Goal: Information Seeking & Learning: Learn about a topic

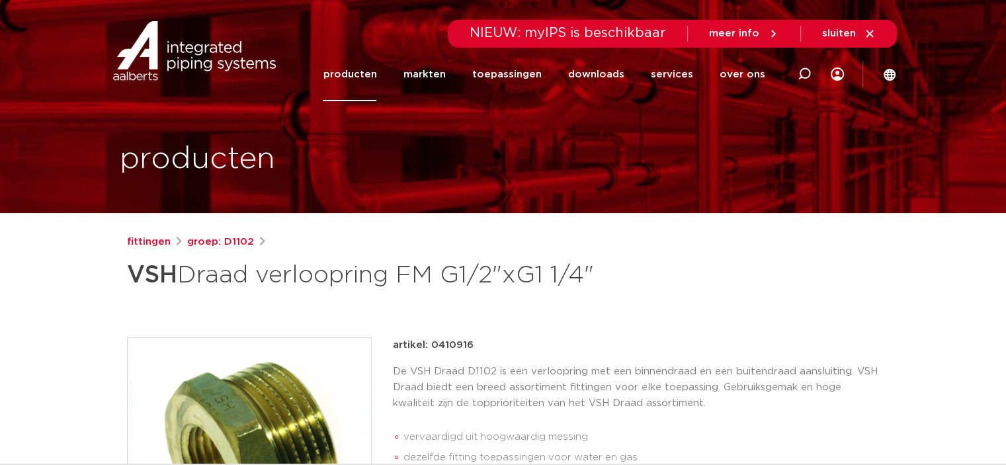
click at [368, 76] on link "producten" at bounding box center [350, 75] width 54 height 54
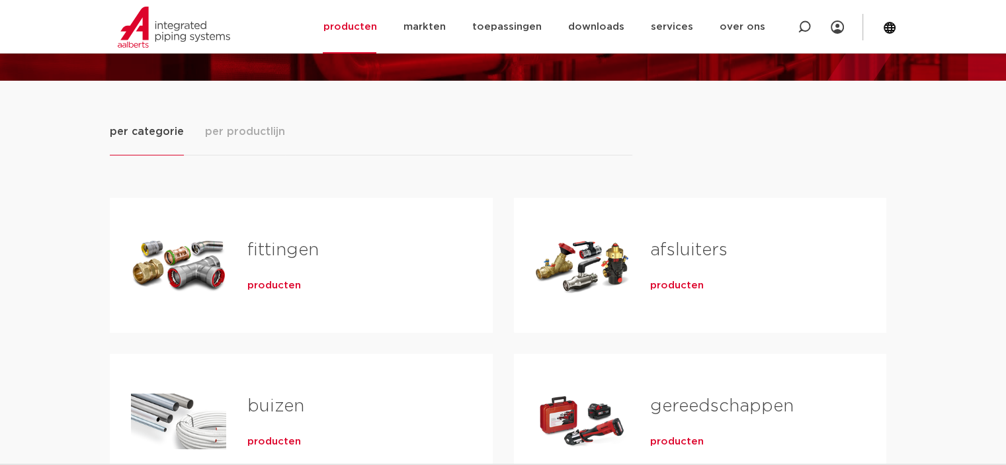
scroll to position [198, 0]
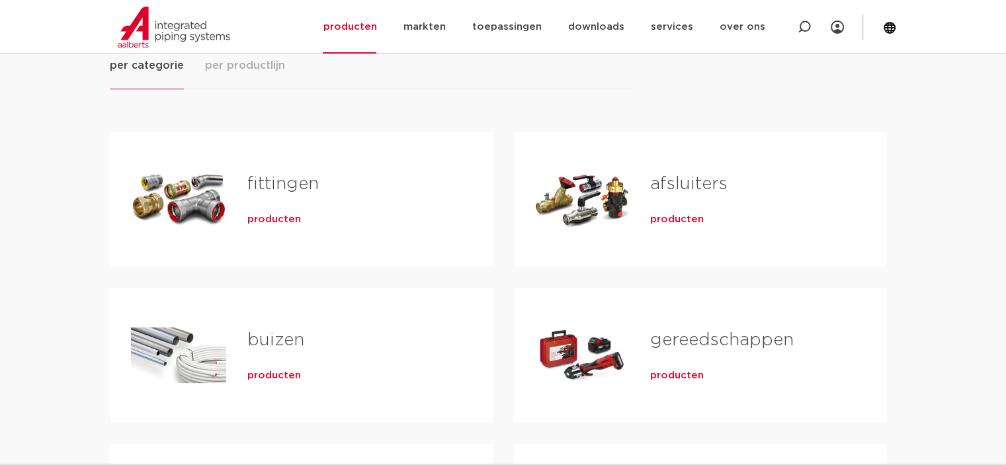
click at [208, 201] on div "Tabs. Open items met enter of spatie, sluit af met escape en navigeer met de pi…" at bounding box center [178, 199] width 95 height 93
click at [269, 218] on span "producten" at bounding box center [274, 219] width 54 height 13
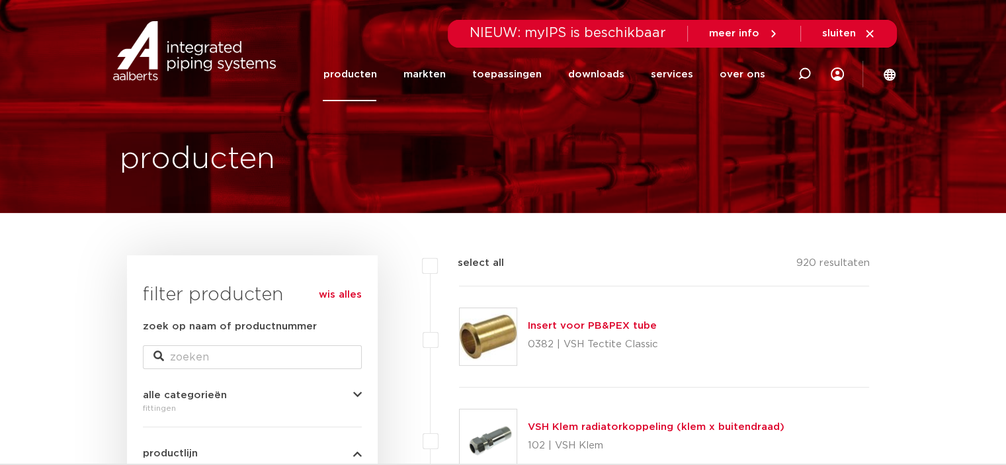
click at [362, 71] on link "producten" at bounding box center [350, 75] width 54 height 54
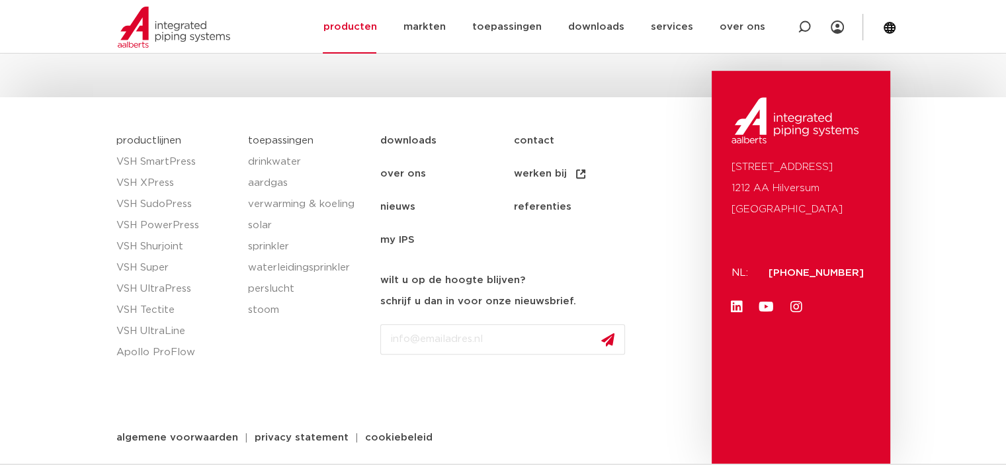
scroll to position [124, 0]
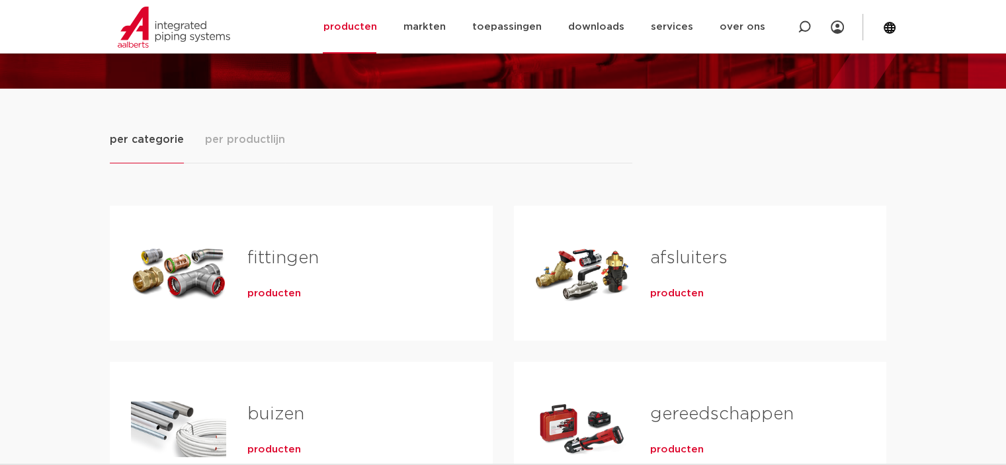
drag, startPoint x: 265, startPoint y: 294, endPoint x: 292, endPoint y: 304, distance: 28.9
click at [267, 294] on span "producten" at bounding box center [274, 293] width 54 height 13
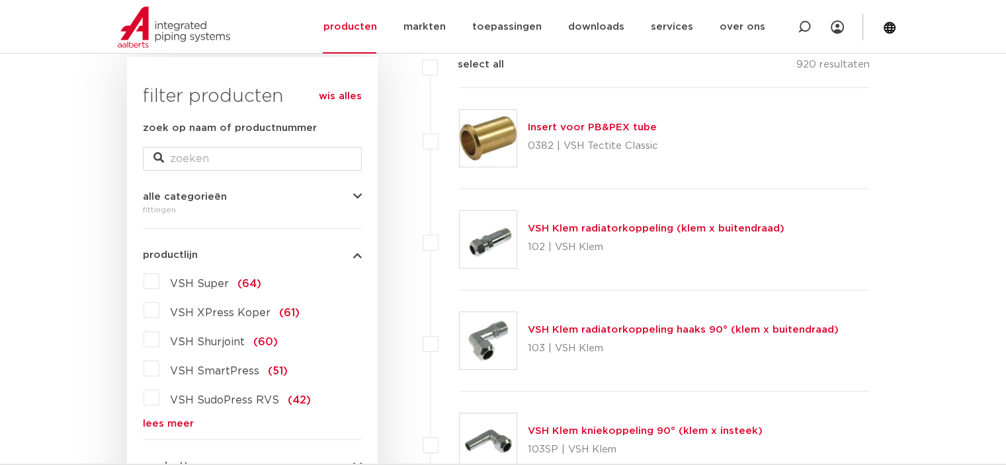
click at [166, 422] on link "lees meer" at bounding box center [252, 424] width 219 height 10
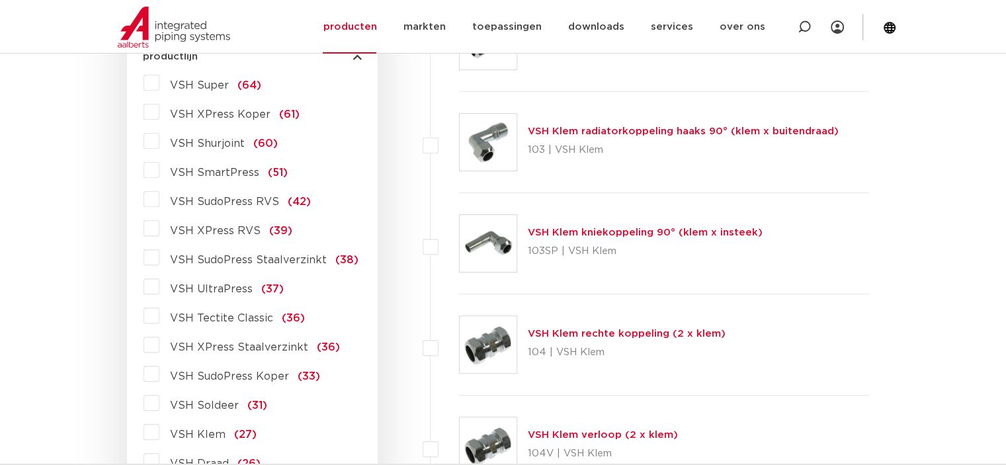
scroll to position [463, 0]
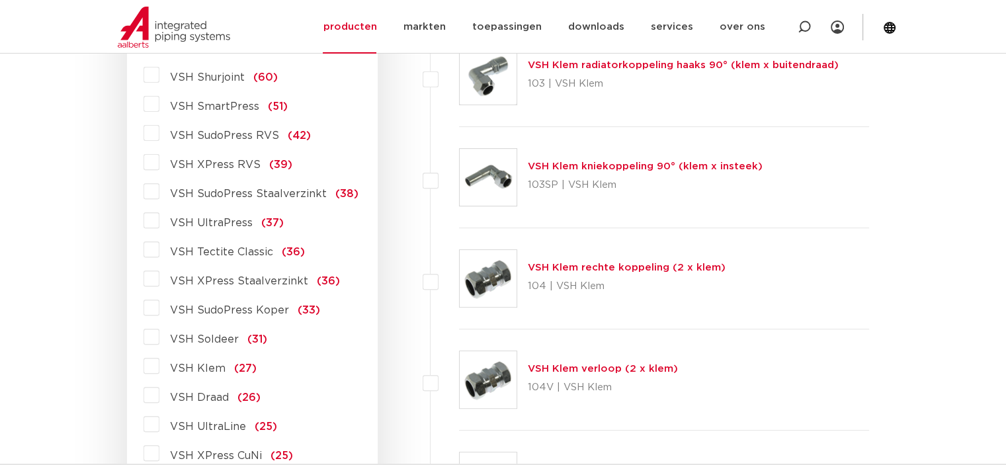
click at [159, 394] on label "VSH Draad (26)" at bounding box center [209, 394] width 101 height 21
click at [0, 0] on input "VSH Draad (26)" at bounding box center [0, 0] width 0 height 0
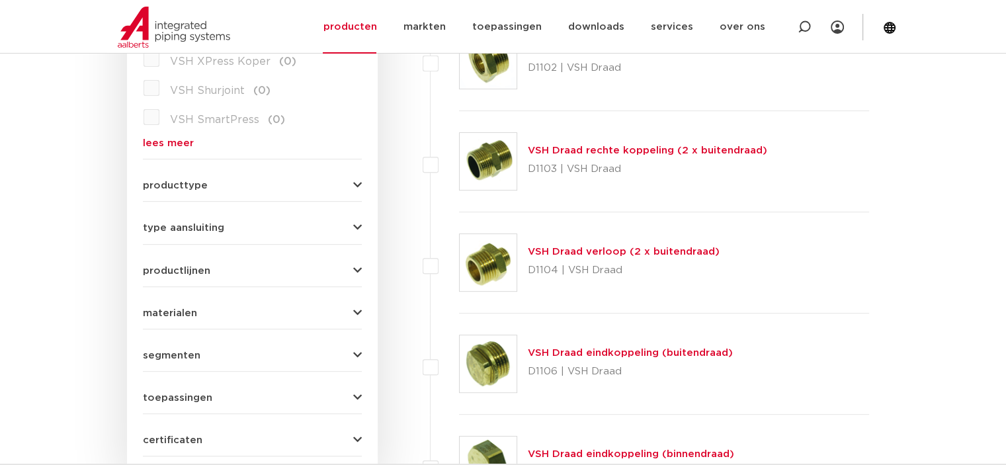
scroll to position [347, 0]
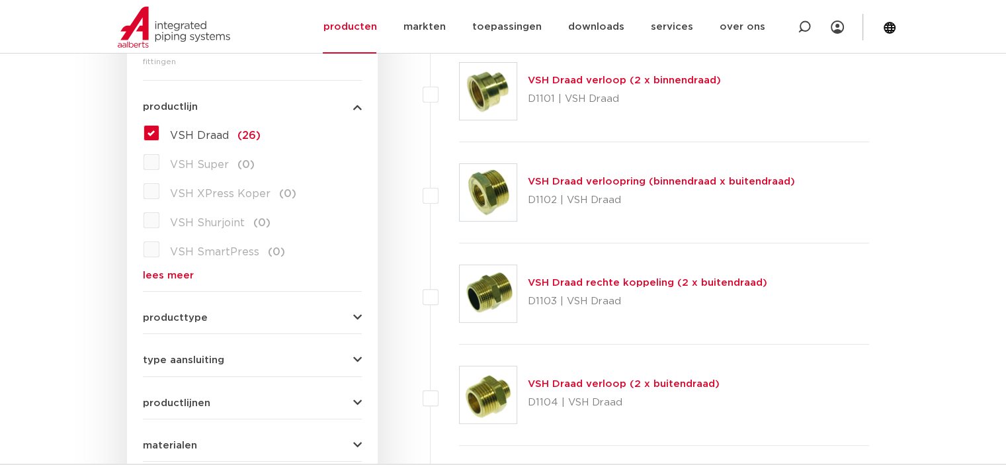
click at [603, 80] on link "VSH Draad verloop (2 x binnendraad)" at bounding box center [624, 80] width 193 height 10
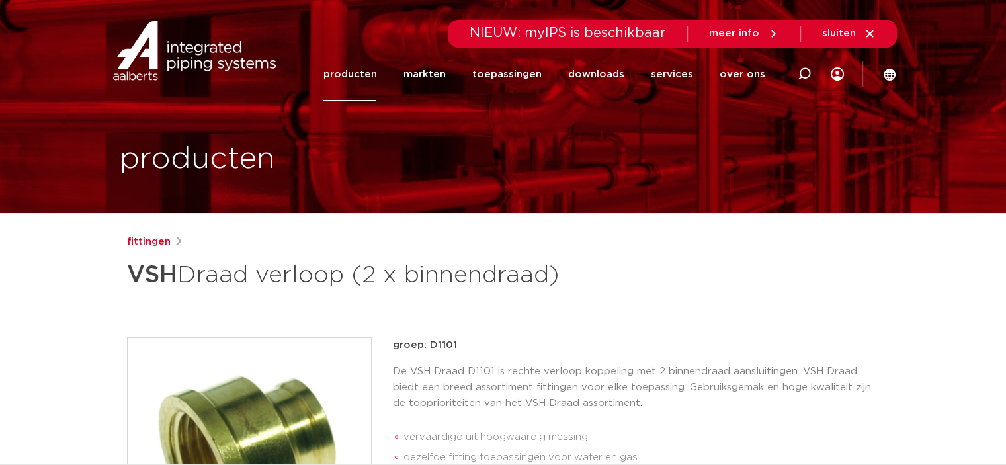
click at [356, 75] on link "producten" at bounding box center [350, 75] width 54 height 54
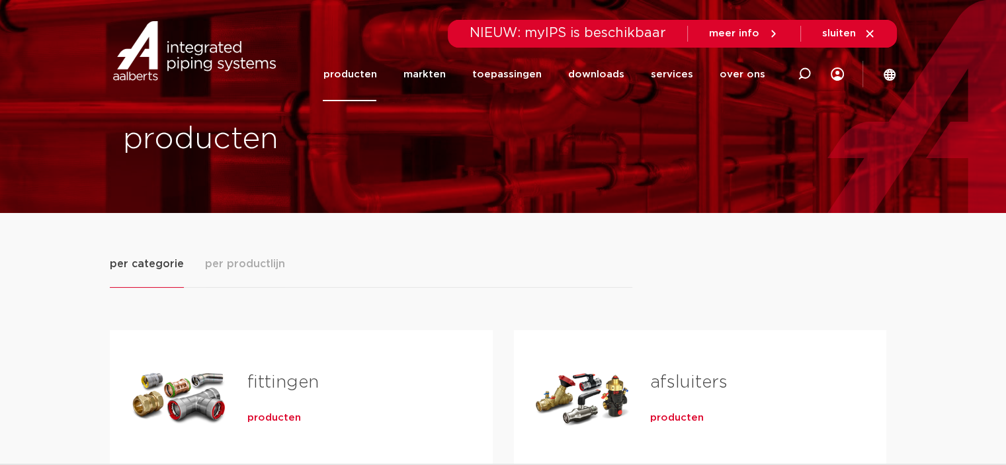
click at [280, 415] on span "producten" at bounding box center [274, 417] width 54 height 13
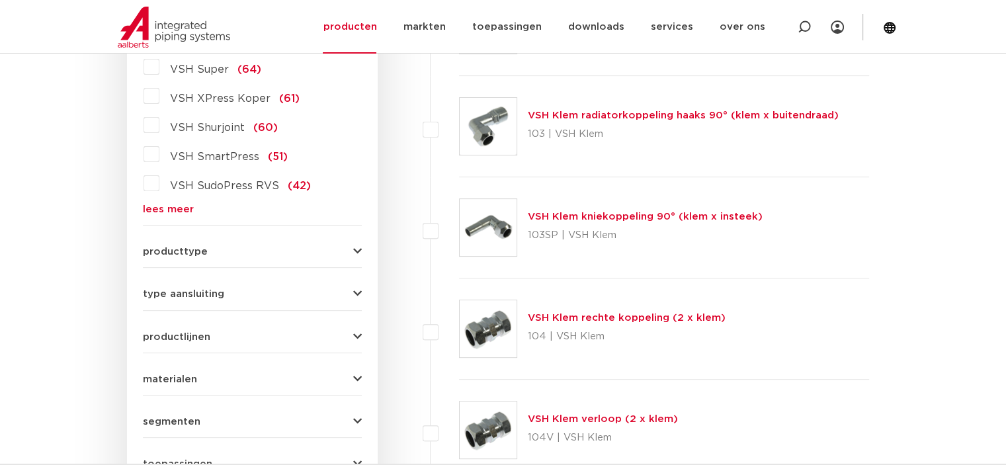
scroll to position [479, 0]
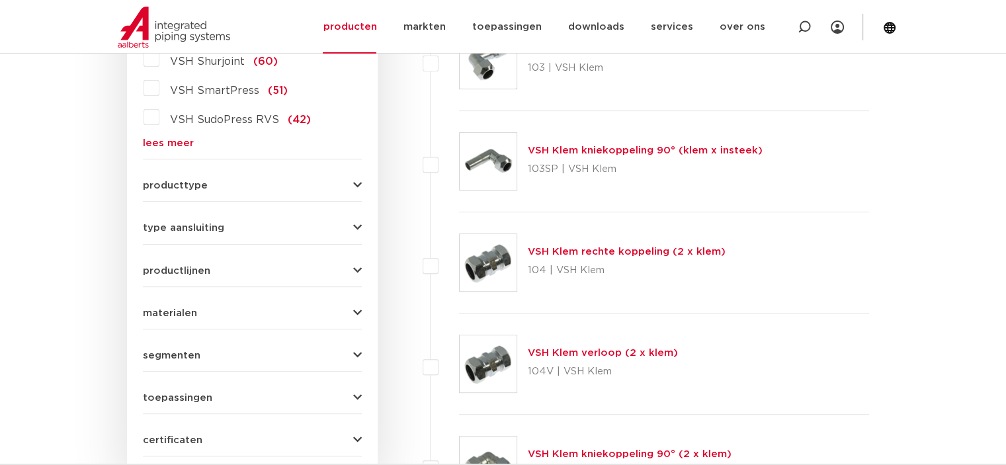
click at [173, 142] on link "lees meer" at bounding box center [252, 143] width 219 height 10
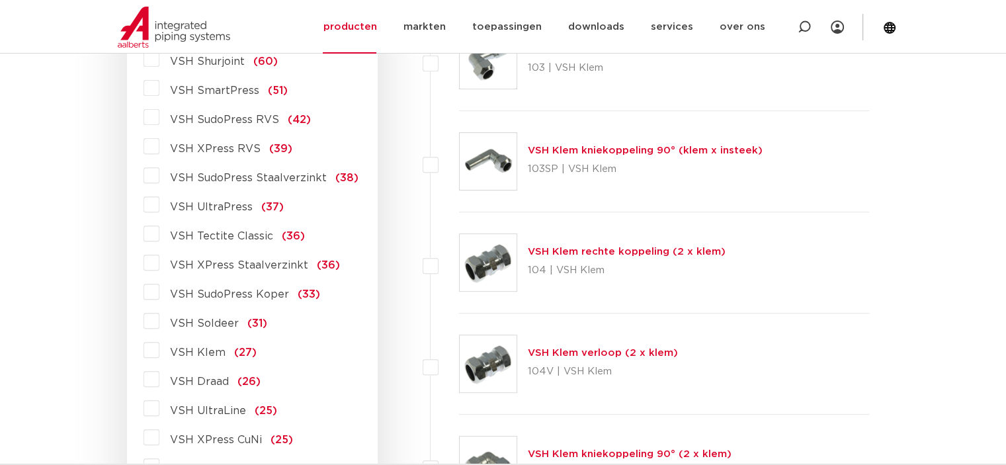
click at [212, 384] on span "VSH Draad" at bounding box center [199, 381] width 59 height 11
click at [0, 0] on input "VSH Draad (26)" at bounding box center [0, 0] width 0 height 0
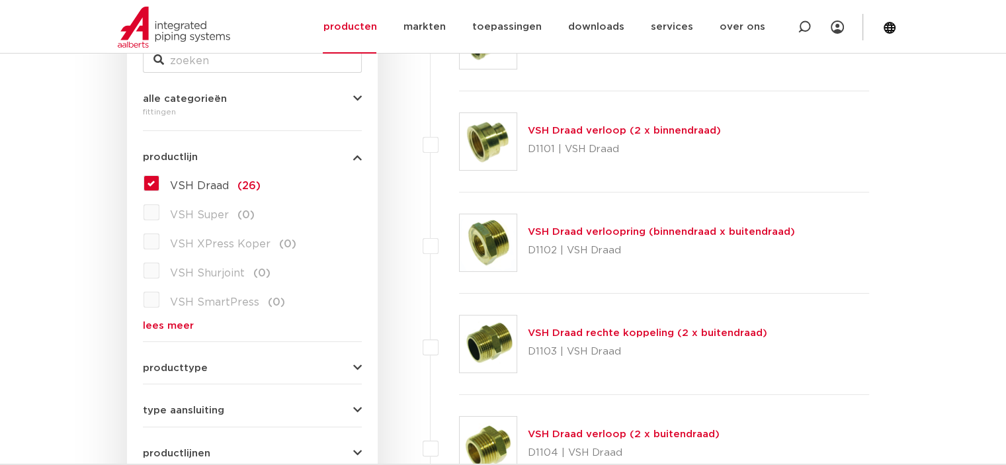
scroll to position [164, 0]
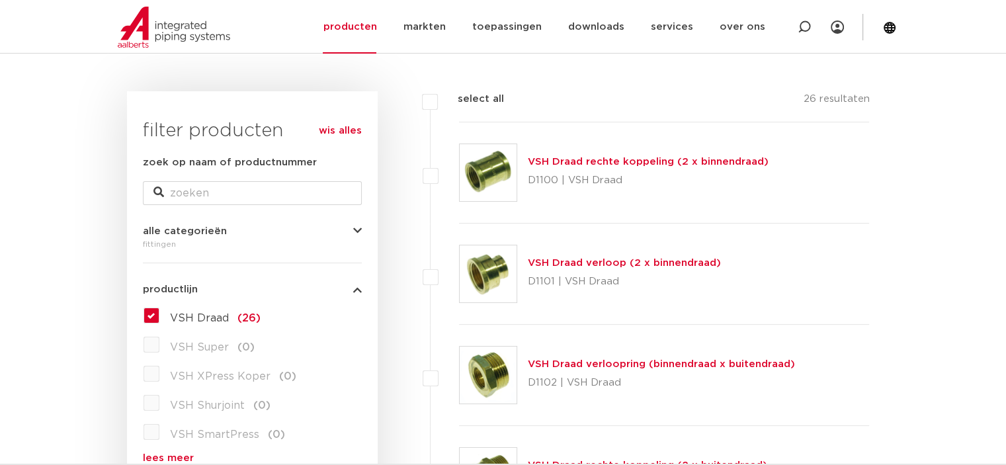
click at [593, 363] on link "VSH Draad verloopring (binnendraad x buitendraad)" at bounding box center [661, 364] width 267 height 10
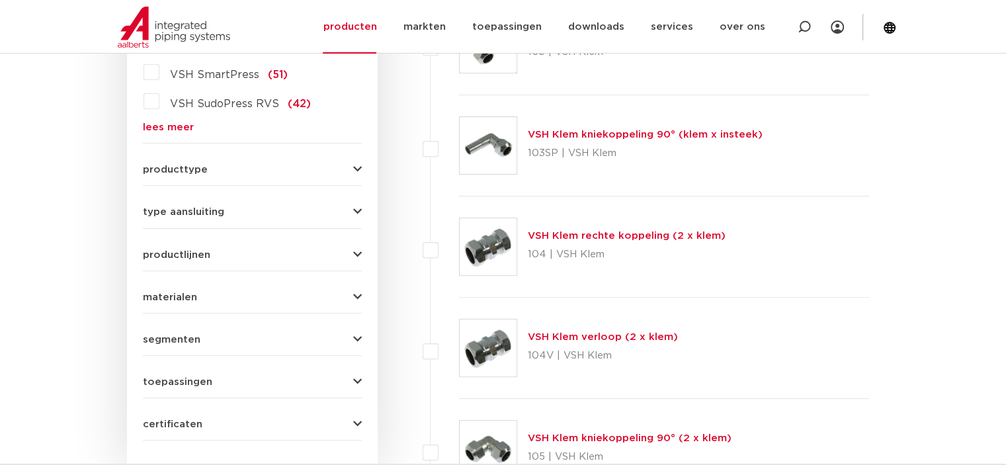
scroll to position [362, 0]
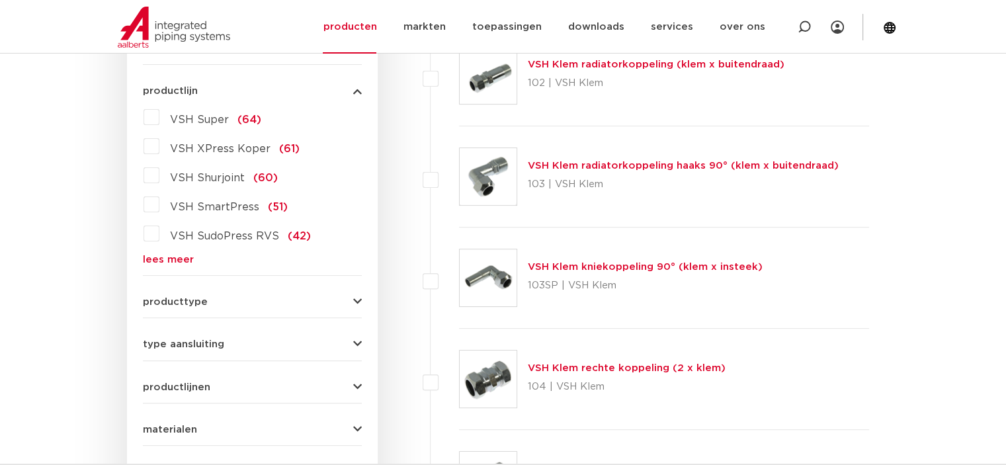
click at [172, 263] on link "lees meer" at bounding box center [252, 260] width 219 height 10
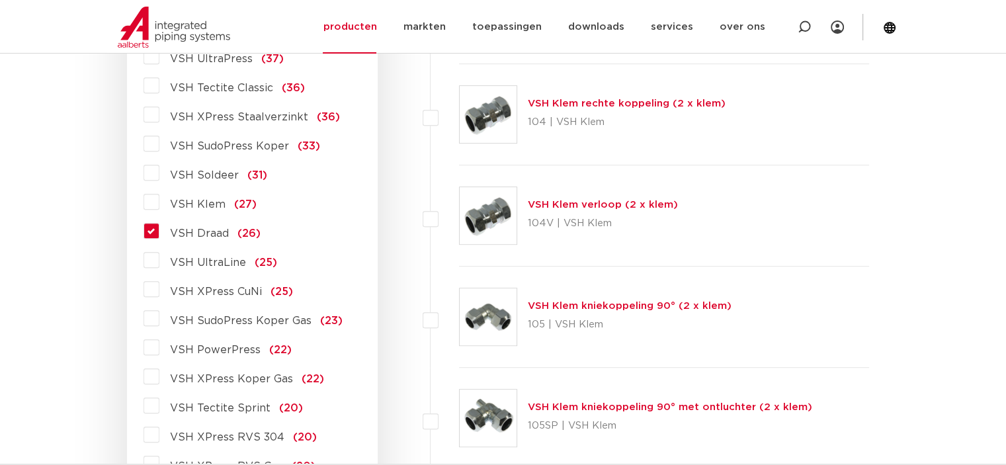
scroll to position [561, 0]
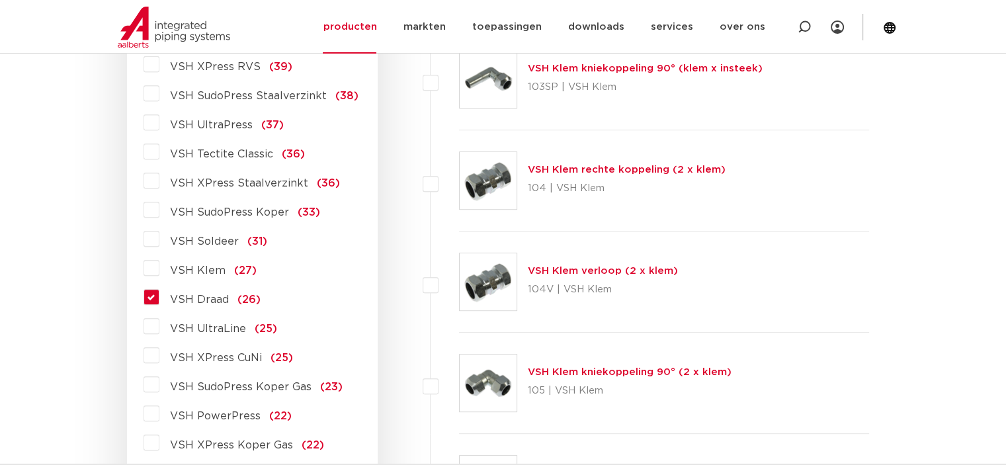
click at [159, 298] on label "VSH Draad (26)" at bounding box center [209, 296] width 101 height 21
click at [0, 0] on input "VSH Draad (26)" at bounding box center [0, 0] width 0 height 0
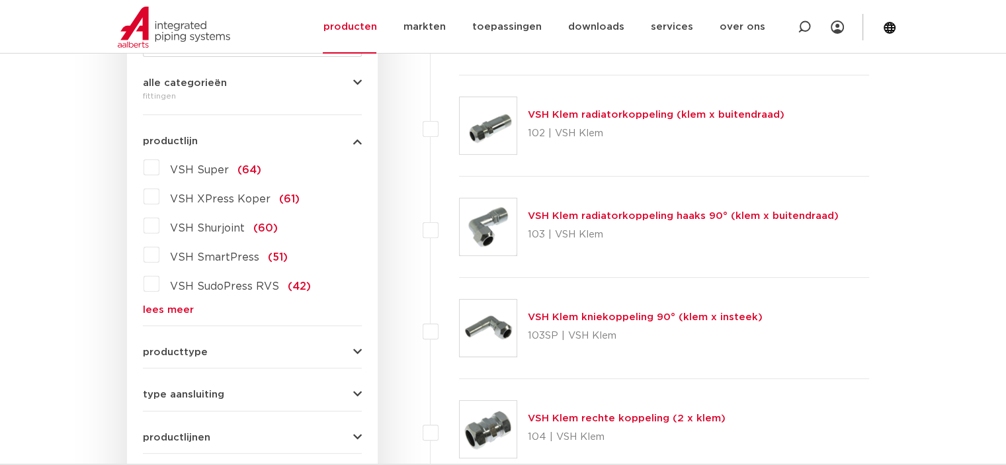
scroll to position [378, 0]
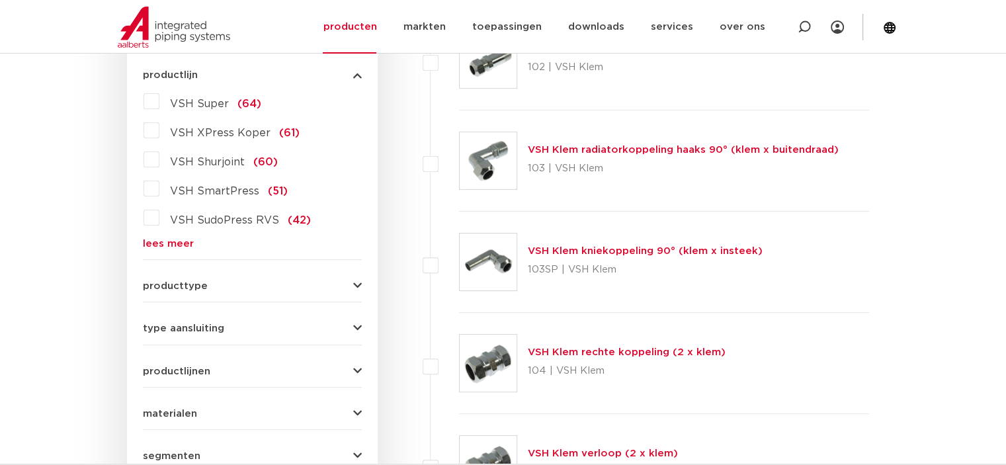
click at [167, 236] on div "VSH Super (64) VSH XPress Koper (61) VSH Shurjoint (60) VSH SmartPress (51) VSH…" at bounding box center [252, 170] width 219 height 158
click at [164, 245] on link "lees meer" at bounding box center [252, 244] width 219 height 10
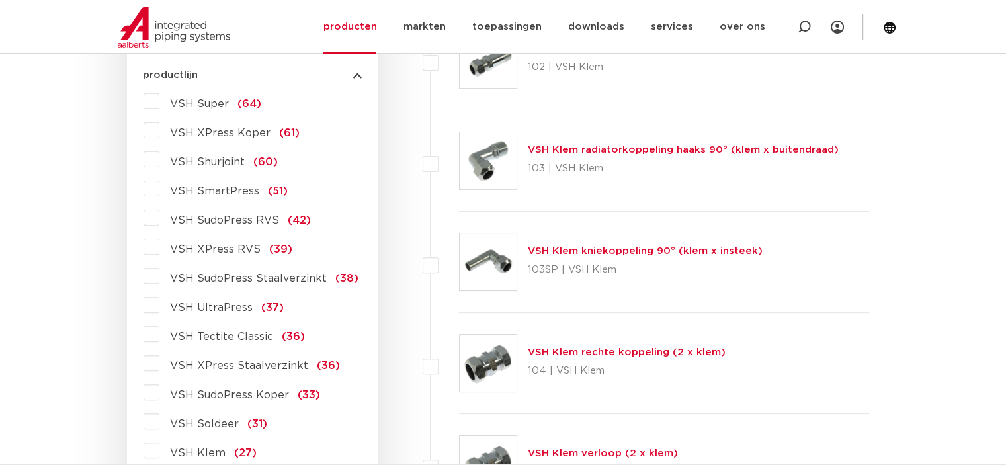
scroll to position [577, 0]
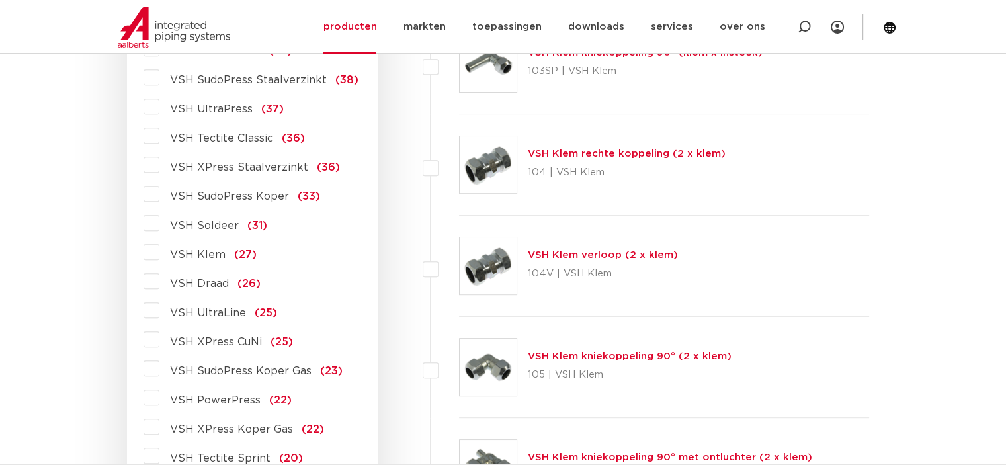
click at [173, 286] on span "VSH Draad" at bounding box center [199, 283] width 59 height 11
click at [0, 0] on input "VSH Draad (26)" at bounding box center [0, 0] width 0 height 0
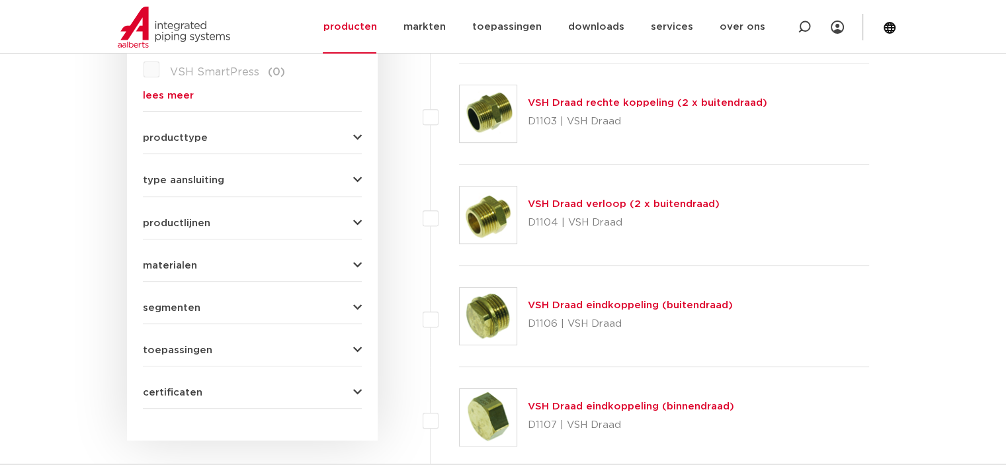
scroll to position [460, 0]
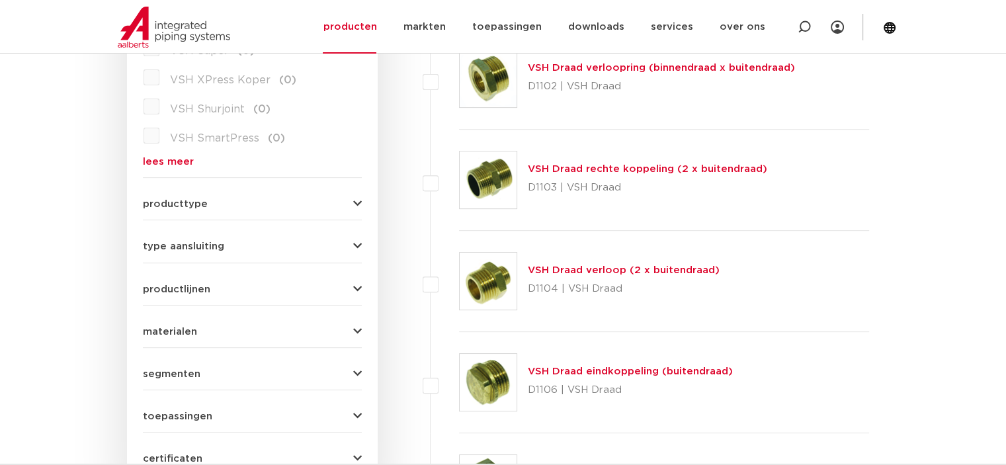
click at [592, 268] on link "VSH Draad verloop (2 x buitendraad)" at bounding box center [624, 270] width 192 height 10
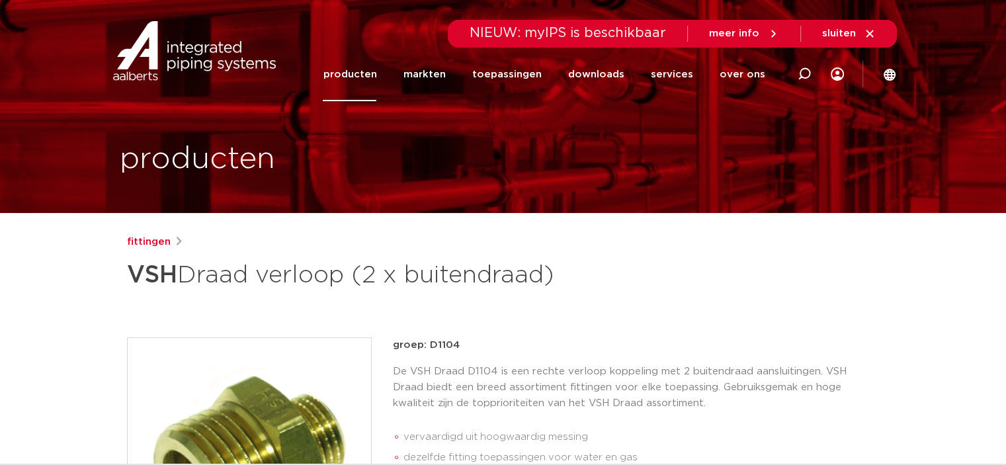
click at [609, 372] on p "De VSH Draad D1104 is een rechte verloop koppeling met 2 buitendraad aansluitin…" at bounding box center [636, 388] width 487 height 48
